Goal: Find specific page/section: Find specific page/section

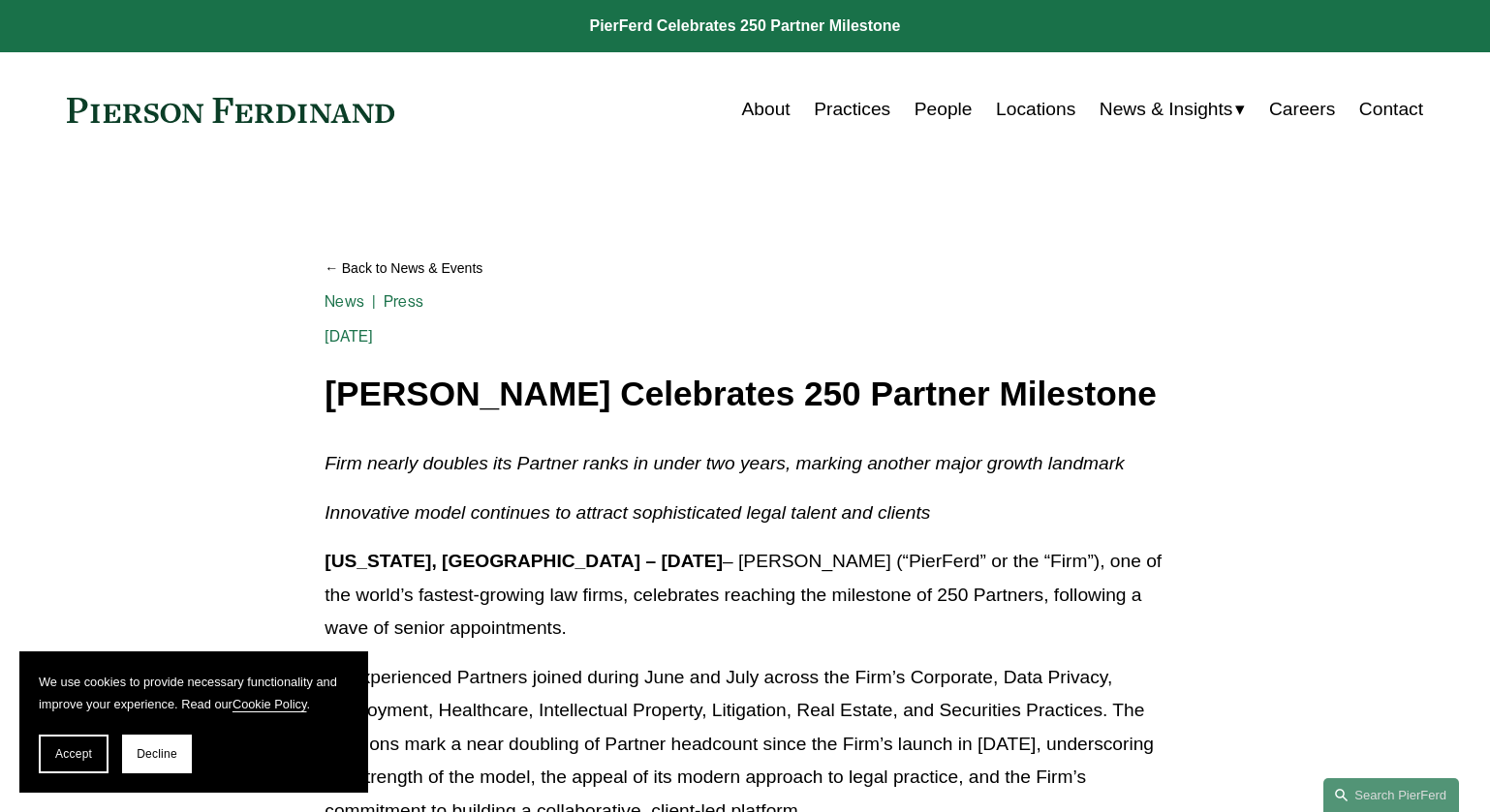
click at [945, 114] on link "People" at bounding box center [943, 109] width 58 height 37
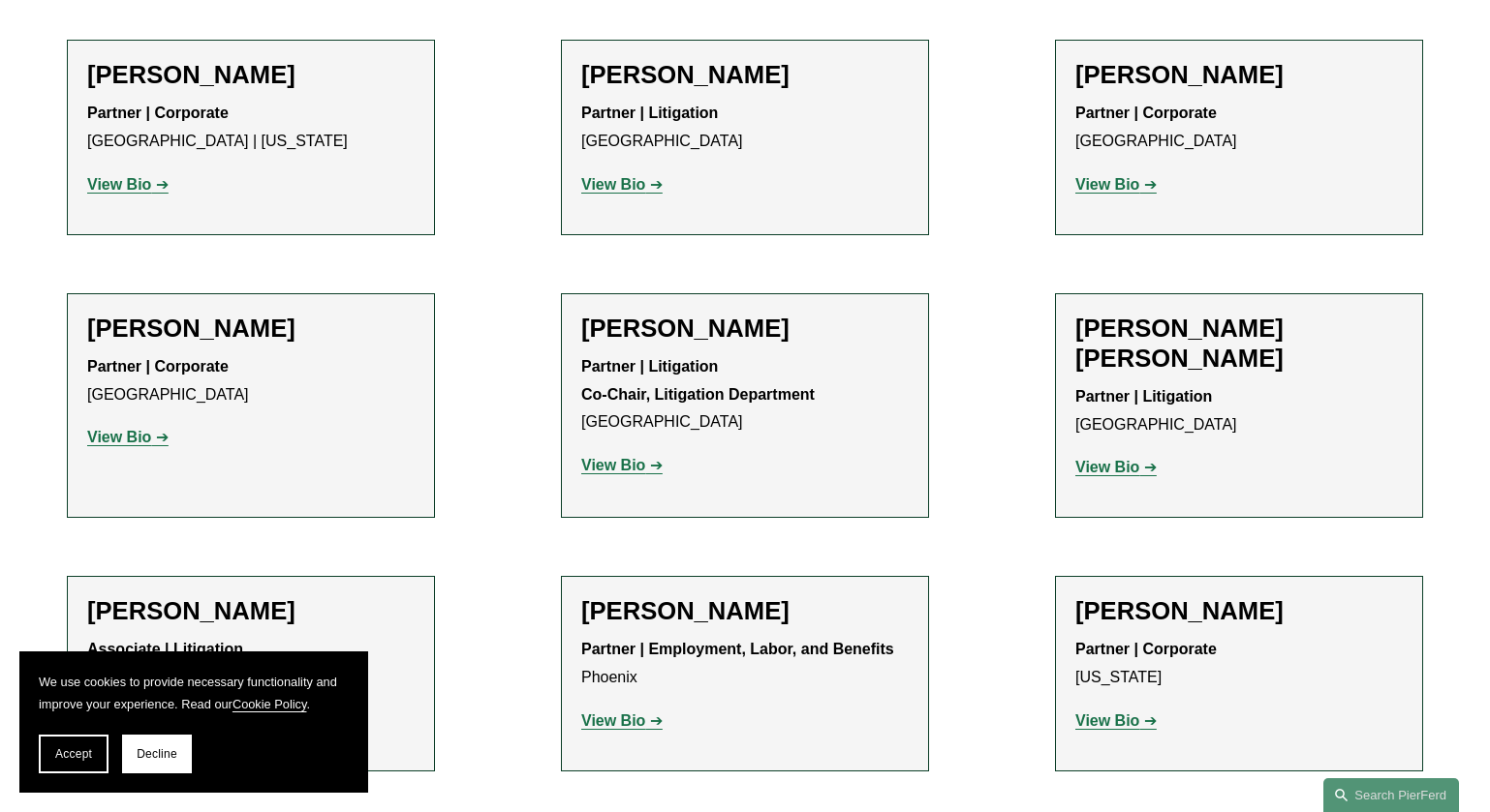
scroll to position [17437, 0]
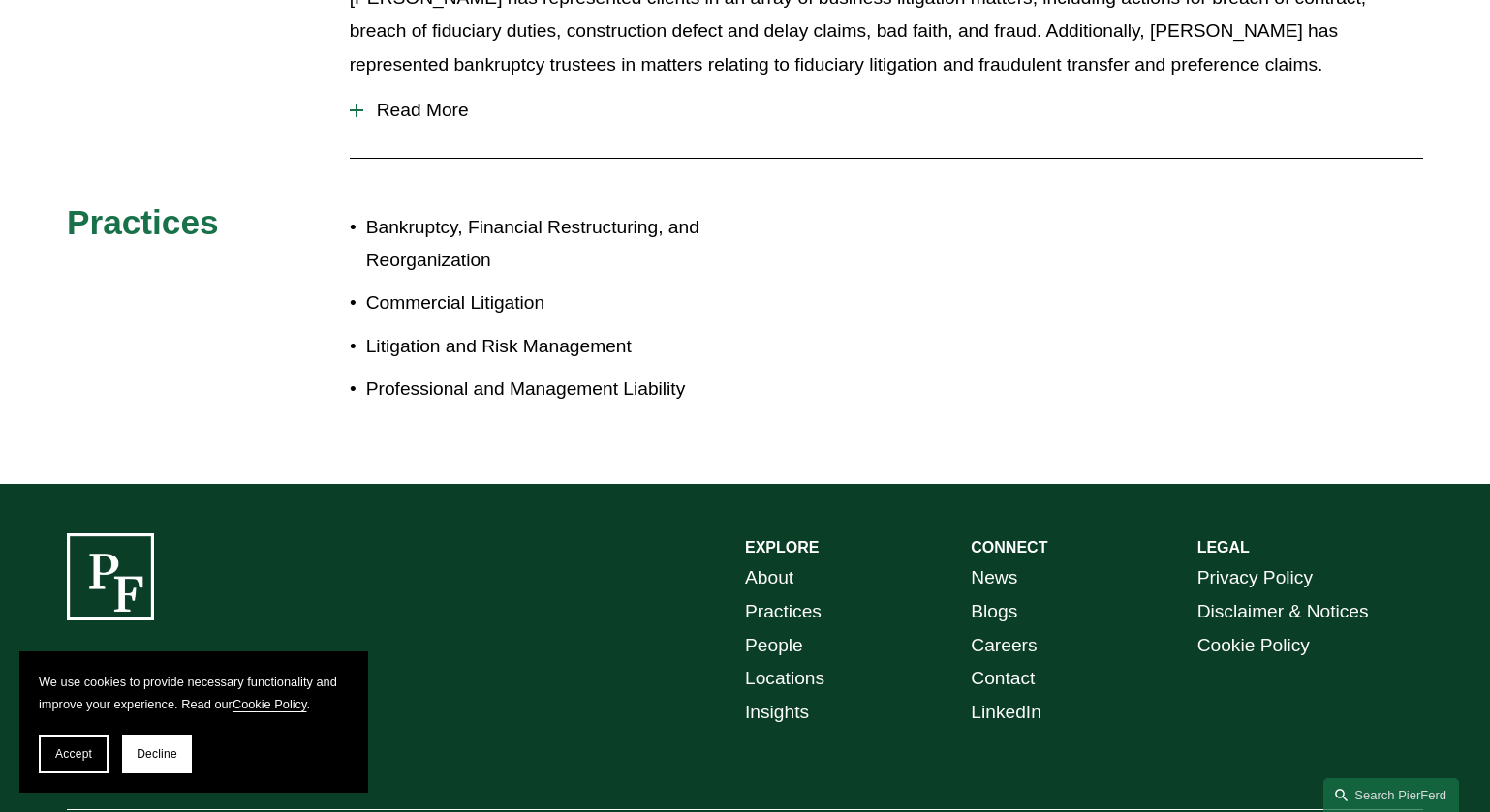
scroll to position [1065, 0]
